Goal: Task Accomplishment & Management: Complete application form

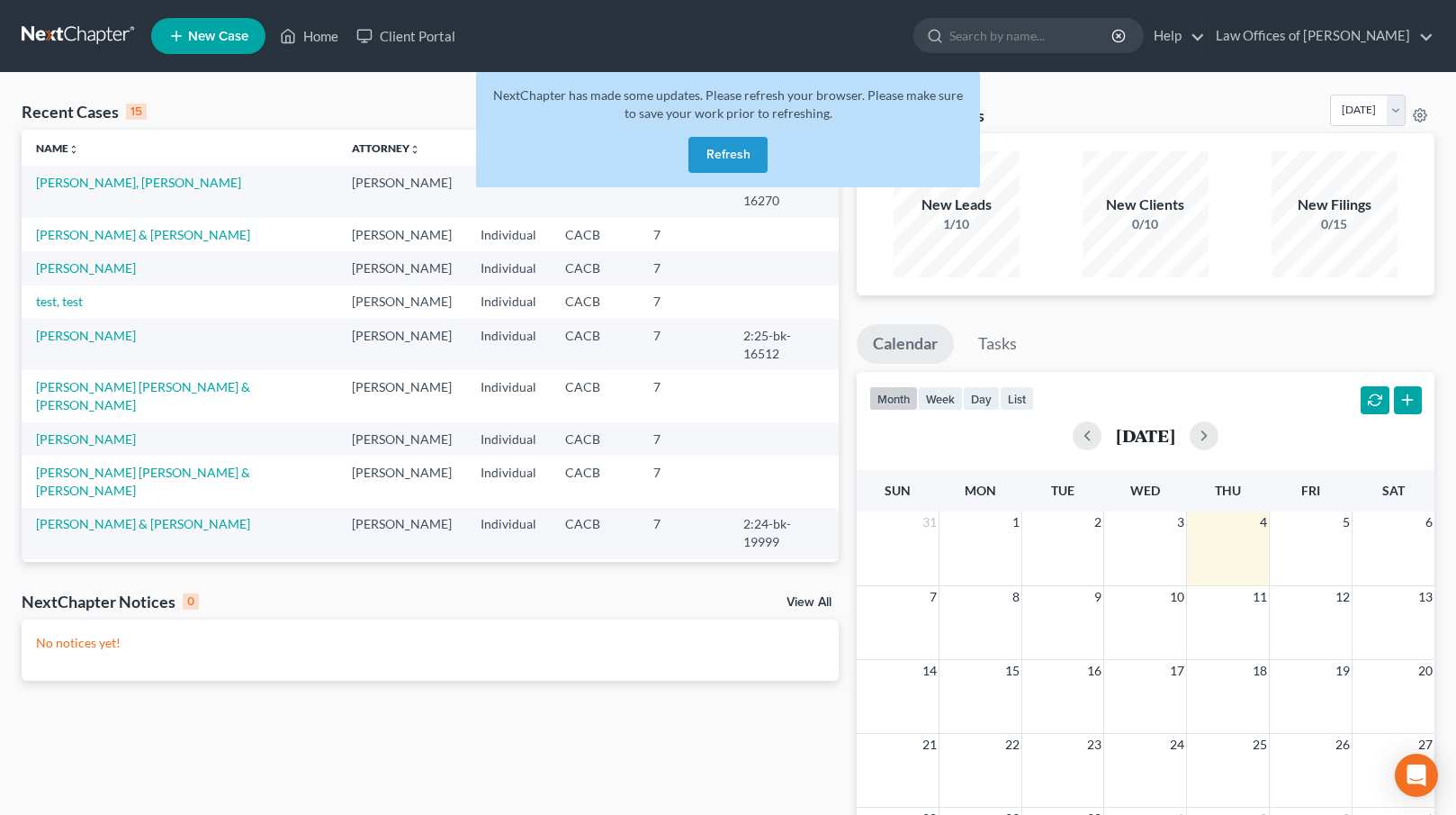
click at [730, 146] on button "Refresh" at bounding box center [728, 155] width 79 height 36
click at [71, 294] on link "test, test" at bounding box center [59, 301] width 47 height 15
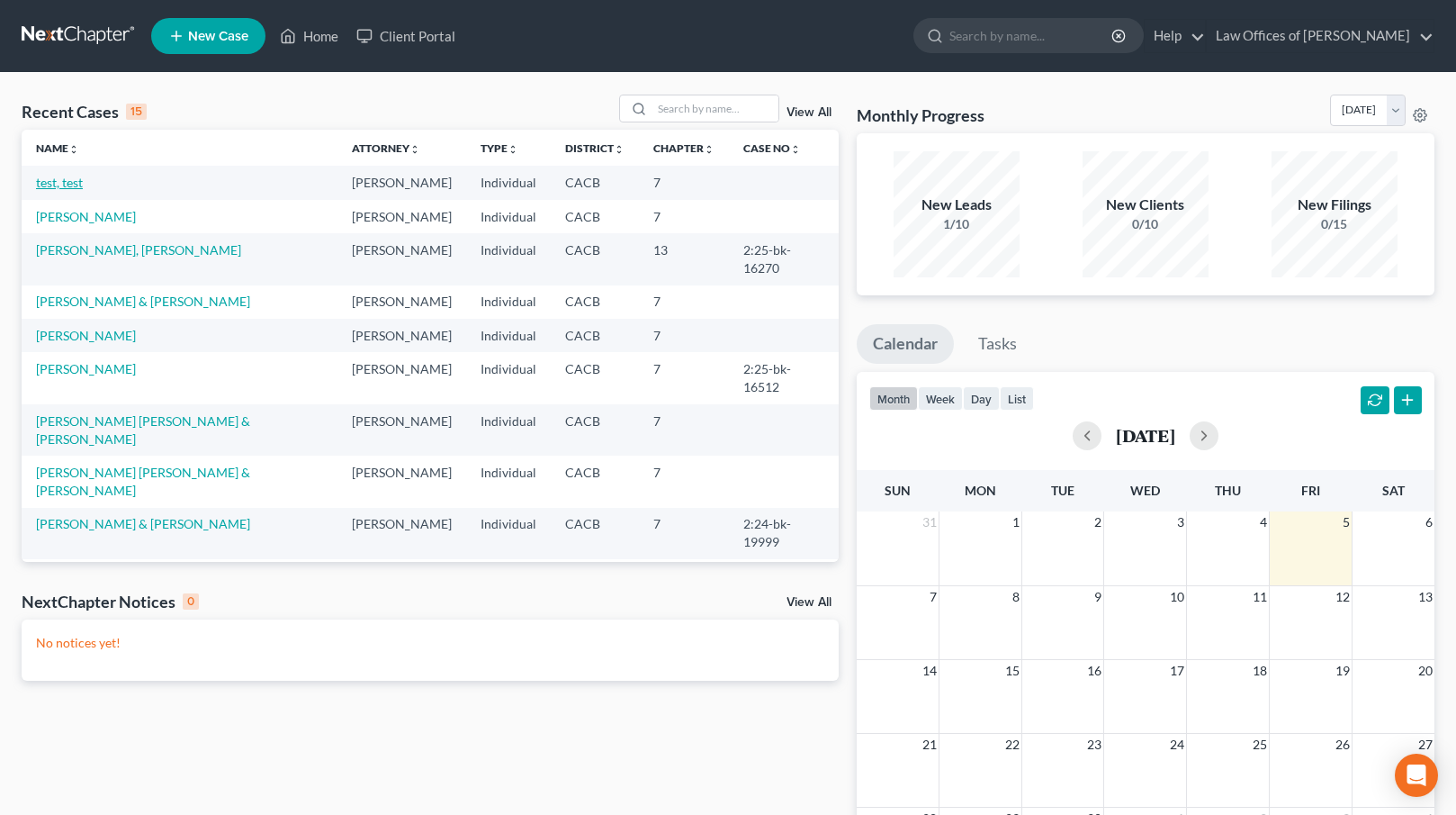
click at [65, 176] on link "test, test" at bounding box center [59, 182] width 47 height 15
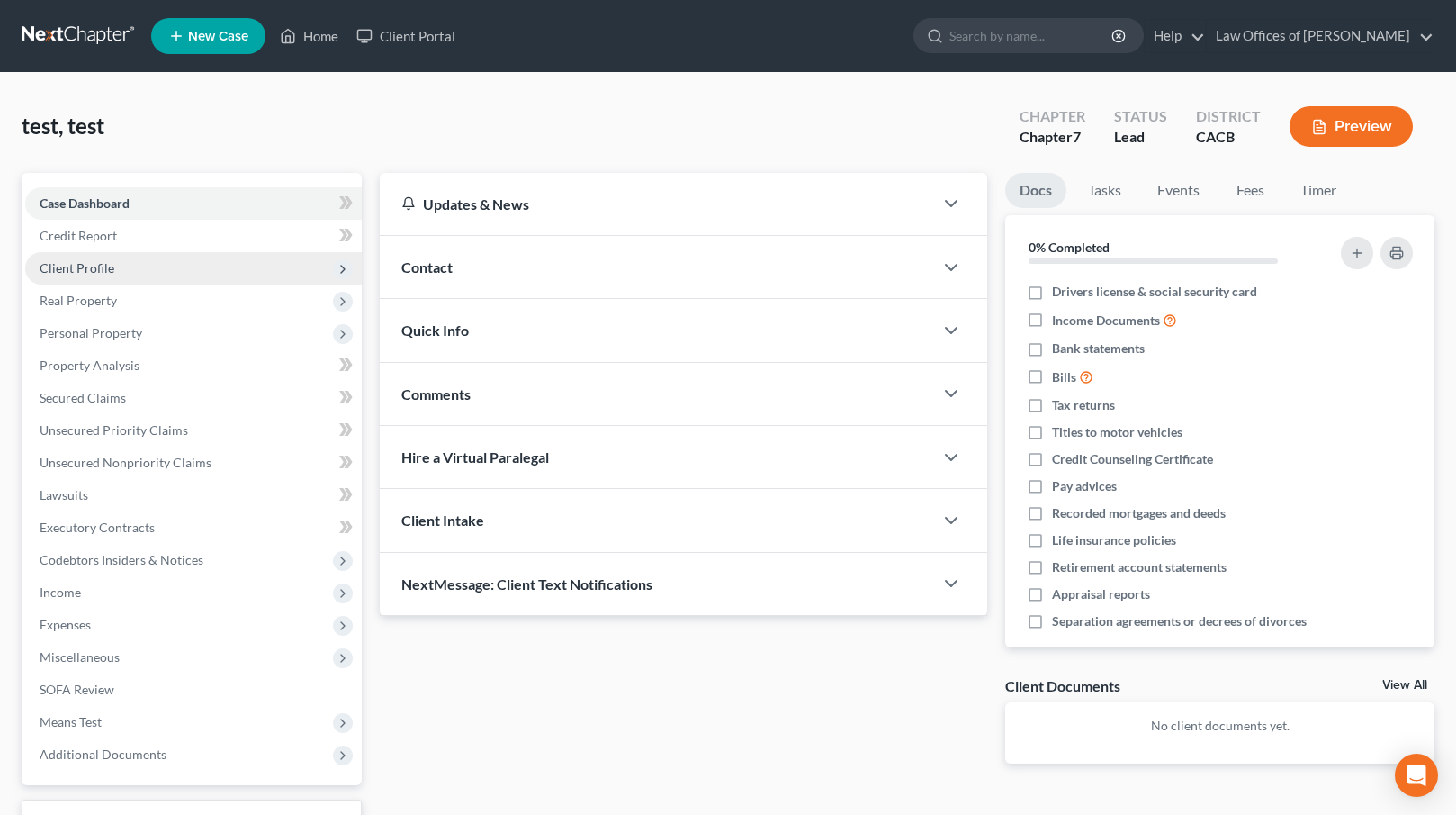
click at [181, 263] on span "Client Profile" at bounding box center [193, 268] width 337 height 33
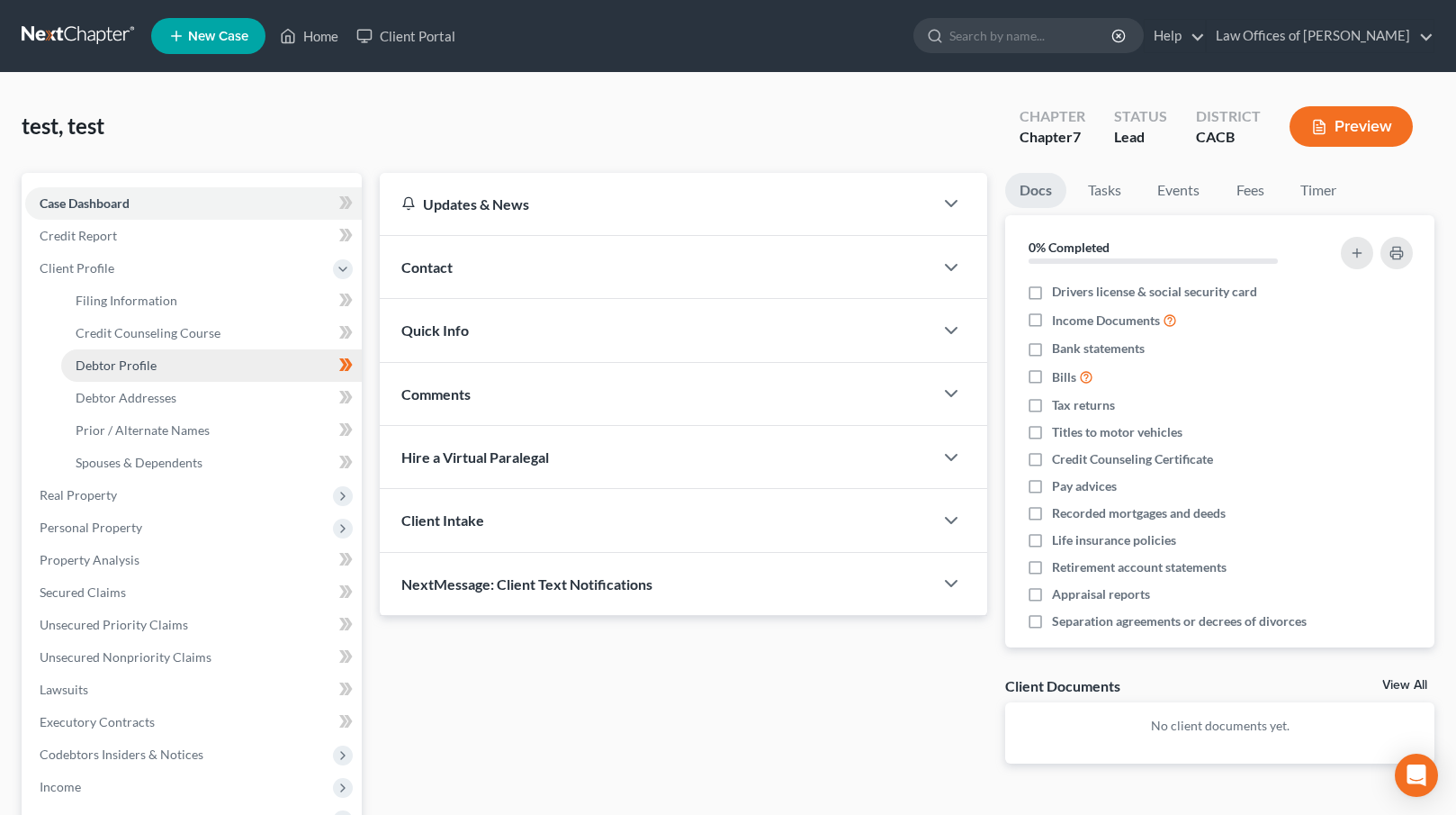
click at [258, 357] on link "Debtor Profile" at bounding box center [211, 366] width 301 height 33
select select "1"
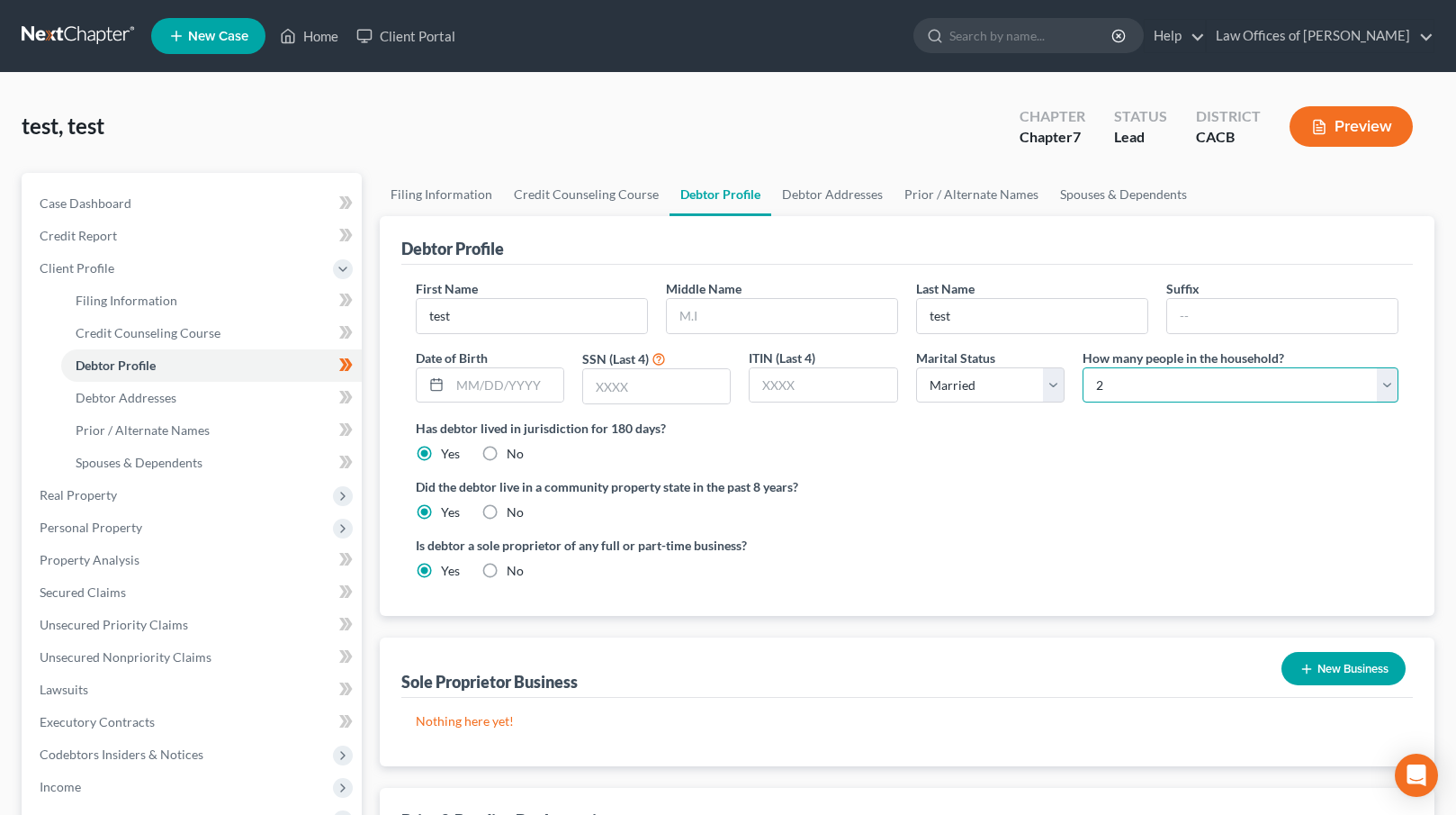
click at [1308, 371] on select "Select 1 2 3 4 5 6 7 8 9 10 11 12 13 14 15 16 17 18 19 20" at bounding box center [1240, 385] width 316 height 36
select select "3"
click at [1083, 368] on select "Select 1 2 3 4 5 6 7 8 9 10 11 12 13 14 15 16 17 18 19 20" at bounding box center [1240, 385] width 316 height 36
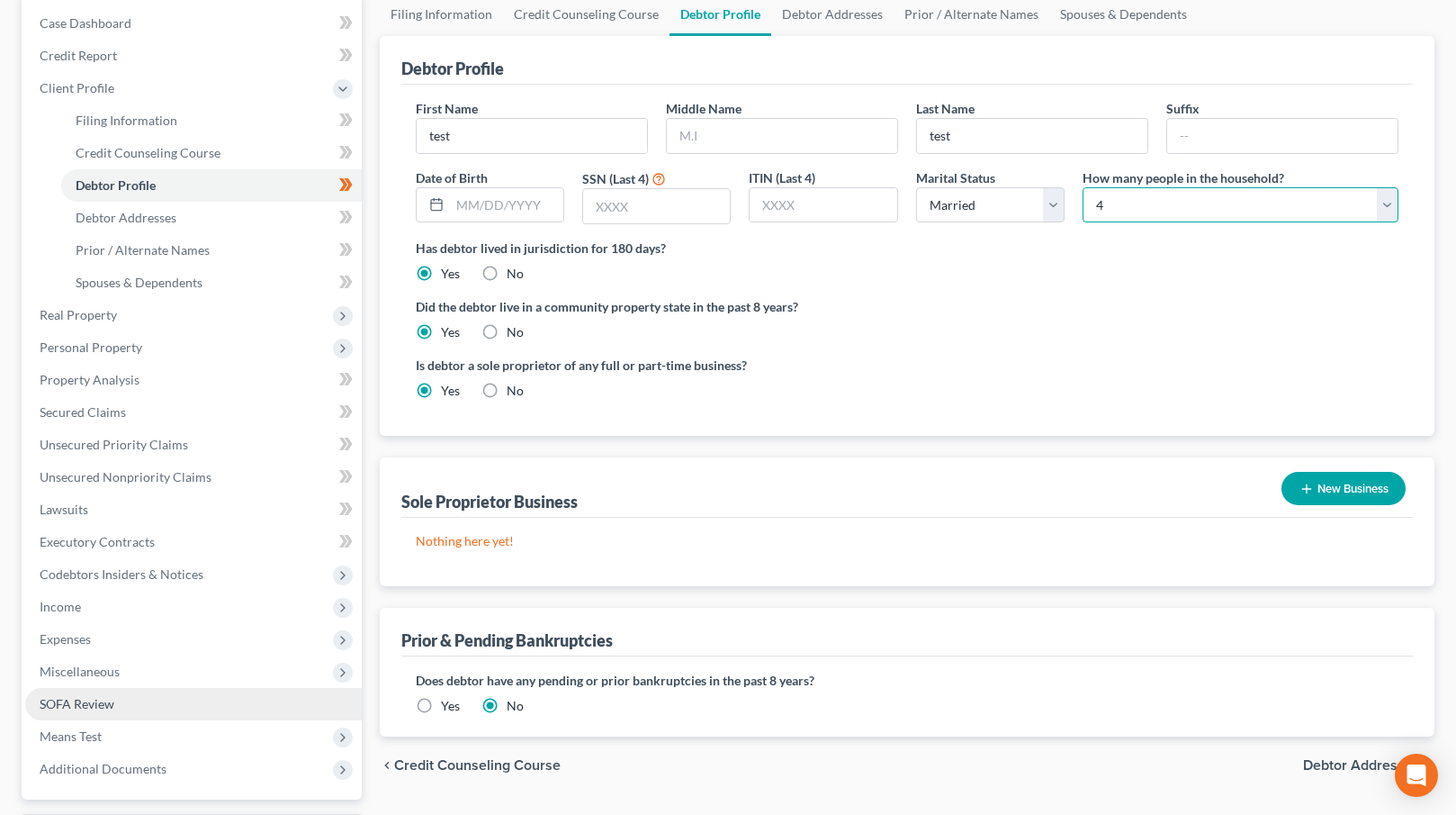
scroll to position [265, 0]
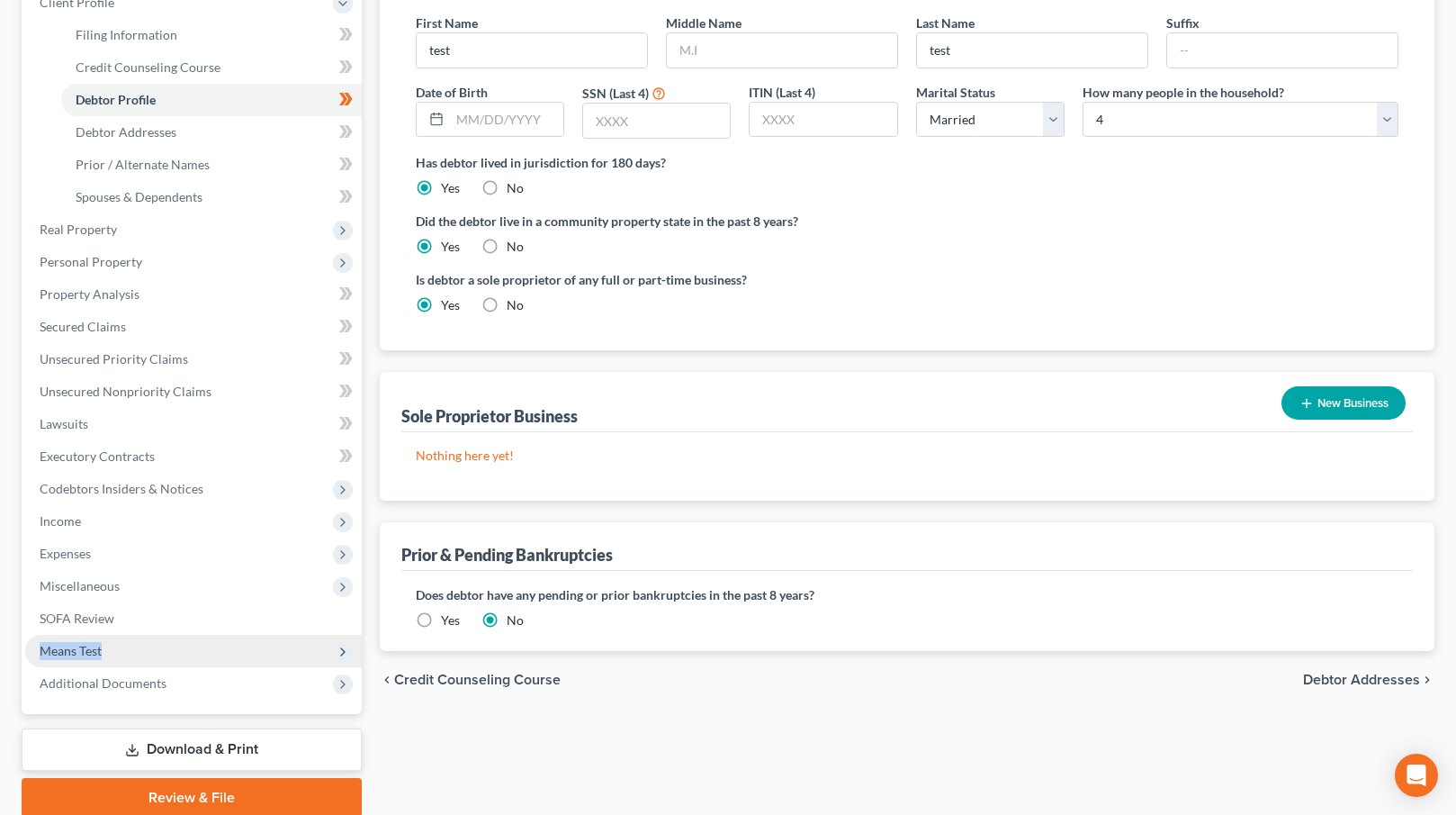
click at [110, 641] on span "Means Test" at bounding box center [193, 651] width 337 height 33
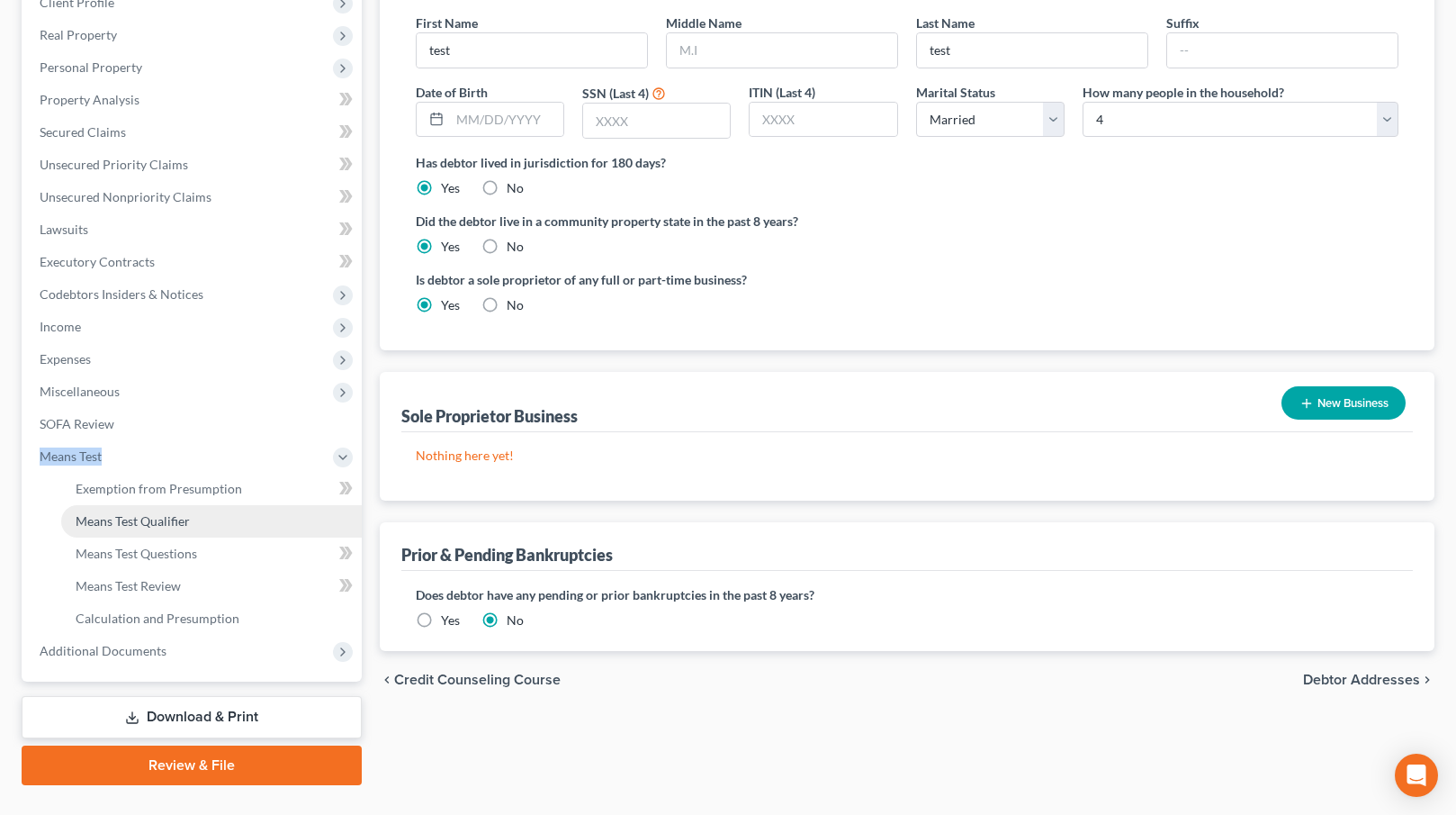
click at [221, 530] on link "Means Test Qualifier" at bounding box center [211, 521] width 301 height 33
